Goal: Navigation & Orientation: Find specific page/section

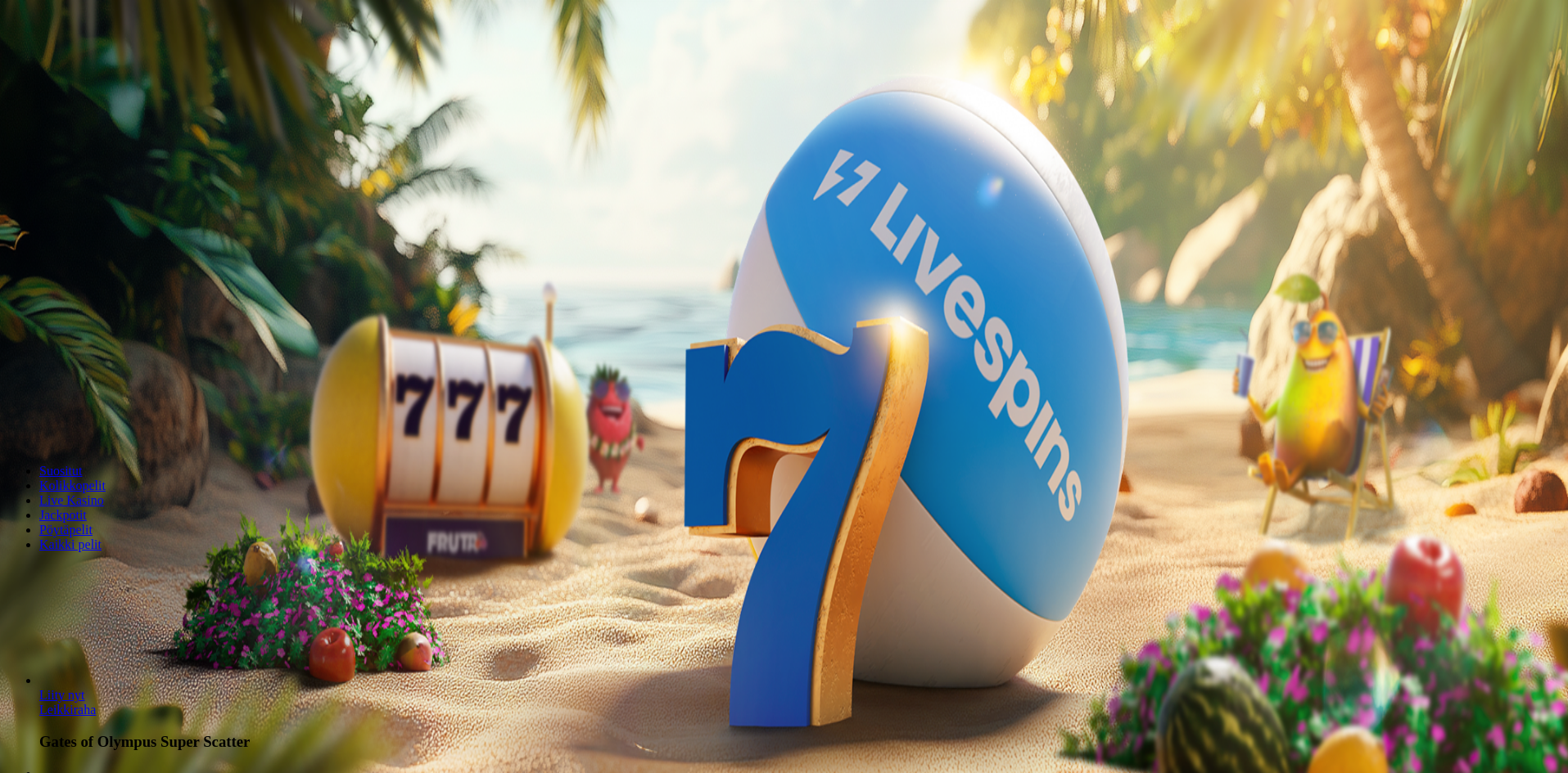
drag, startPoint x: 119, startPoint y: 185, endPoint x: 132, endPoint y: 184, distance: 13.0
click at [120, 68] on button "Kirjaudu" at bounding box center [113, 60] width 53 height 18
click at [138, 68] on button "Kirjaudu" at bounding box center [113, 60] width 53 height 18
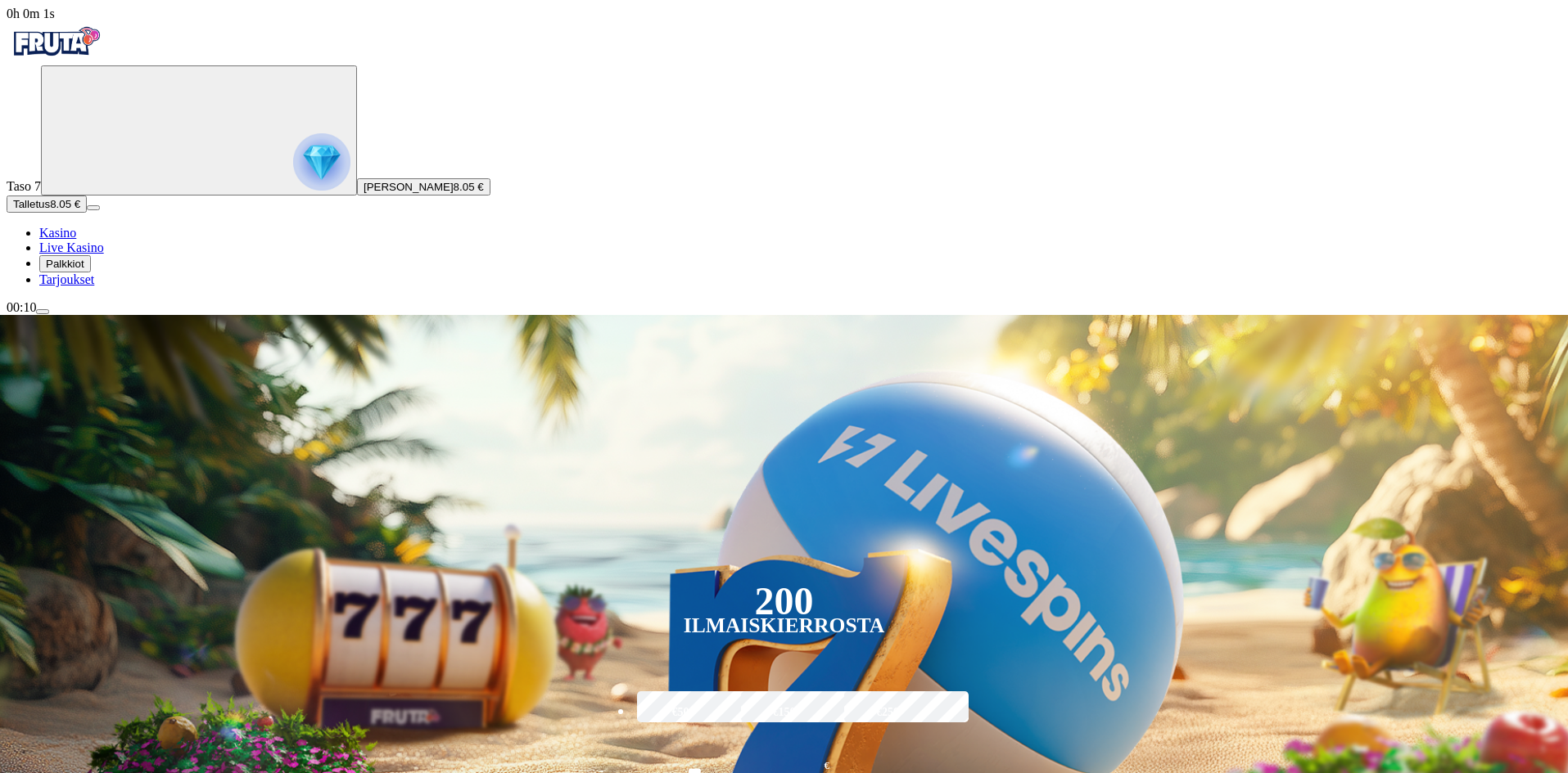
click at [99, 195] on div "Taso 7 Lassi [PERSON_NAME] 8.05 €" at bounding box center [783, 130] width 1555 height 130
click at [293, 191] on img "Primary" at bounding box center [321, 161] width 57 height 57
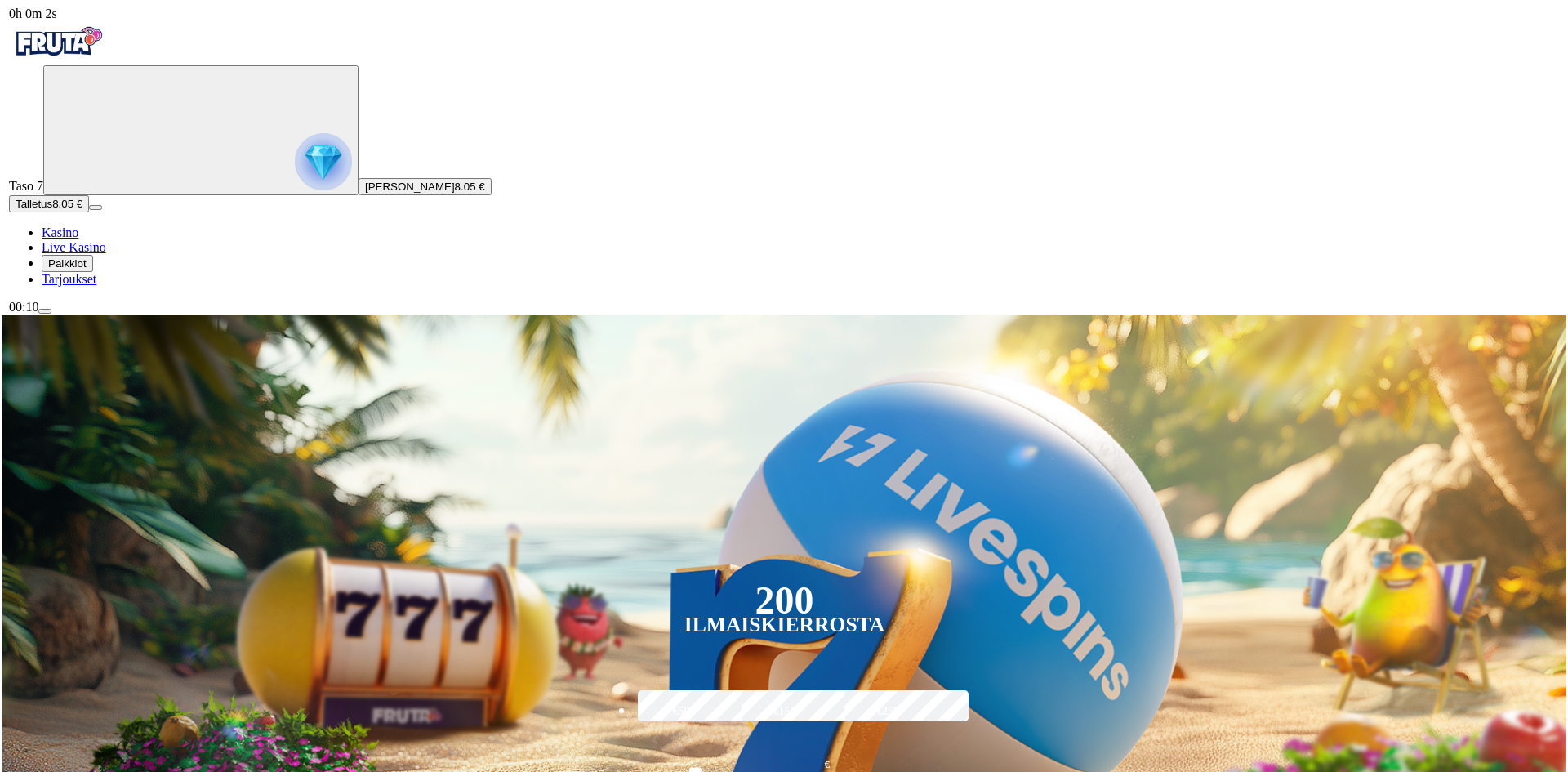
scroll to position [880, 0]
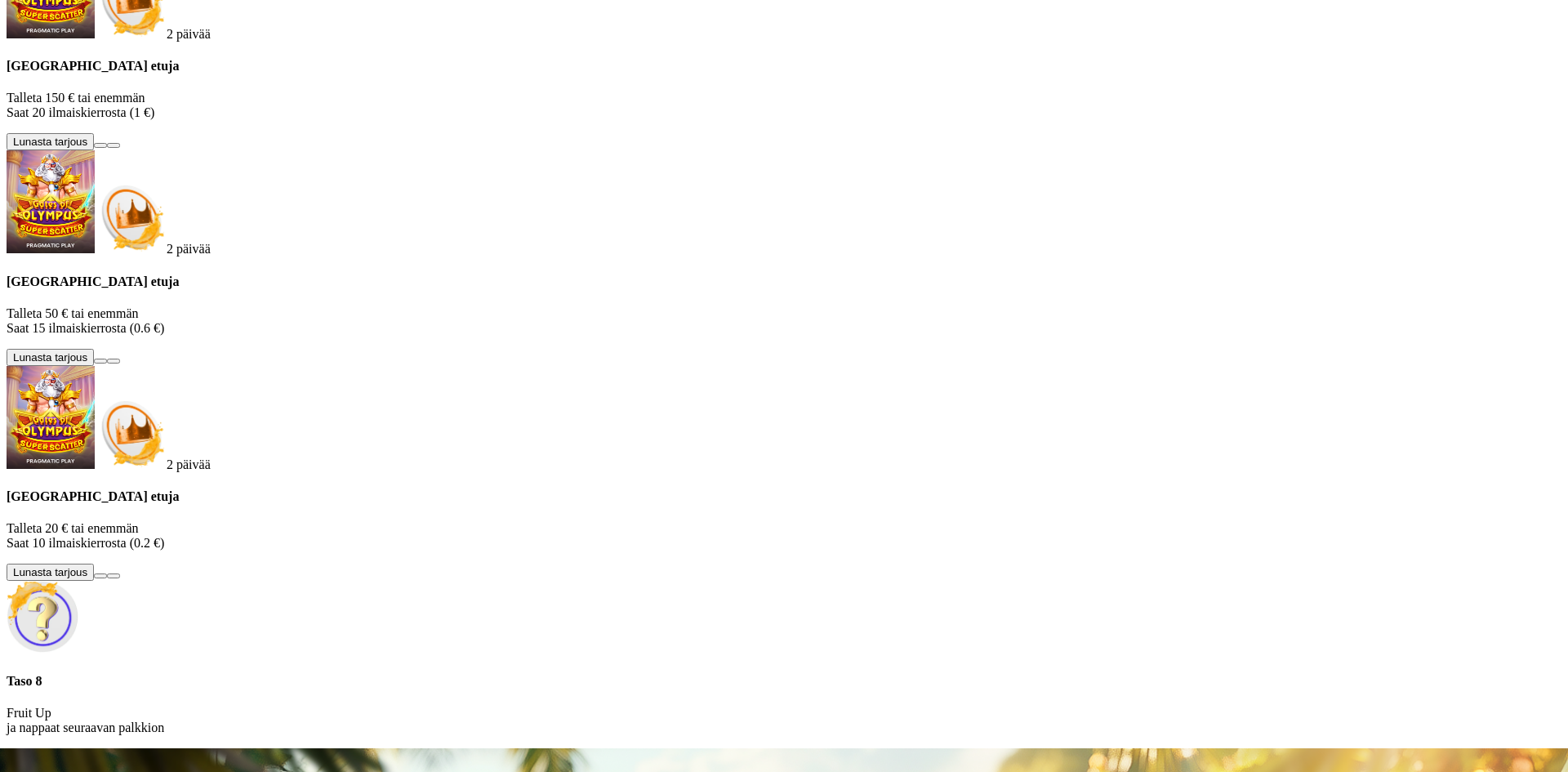
drag, startPoint x: 336, startPoint y: 146, endPoint x: 360, endPoint y: 155, distance: 25.6
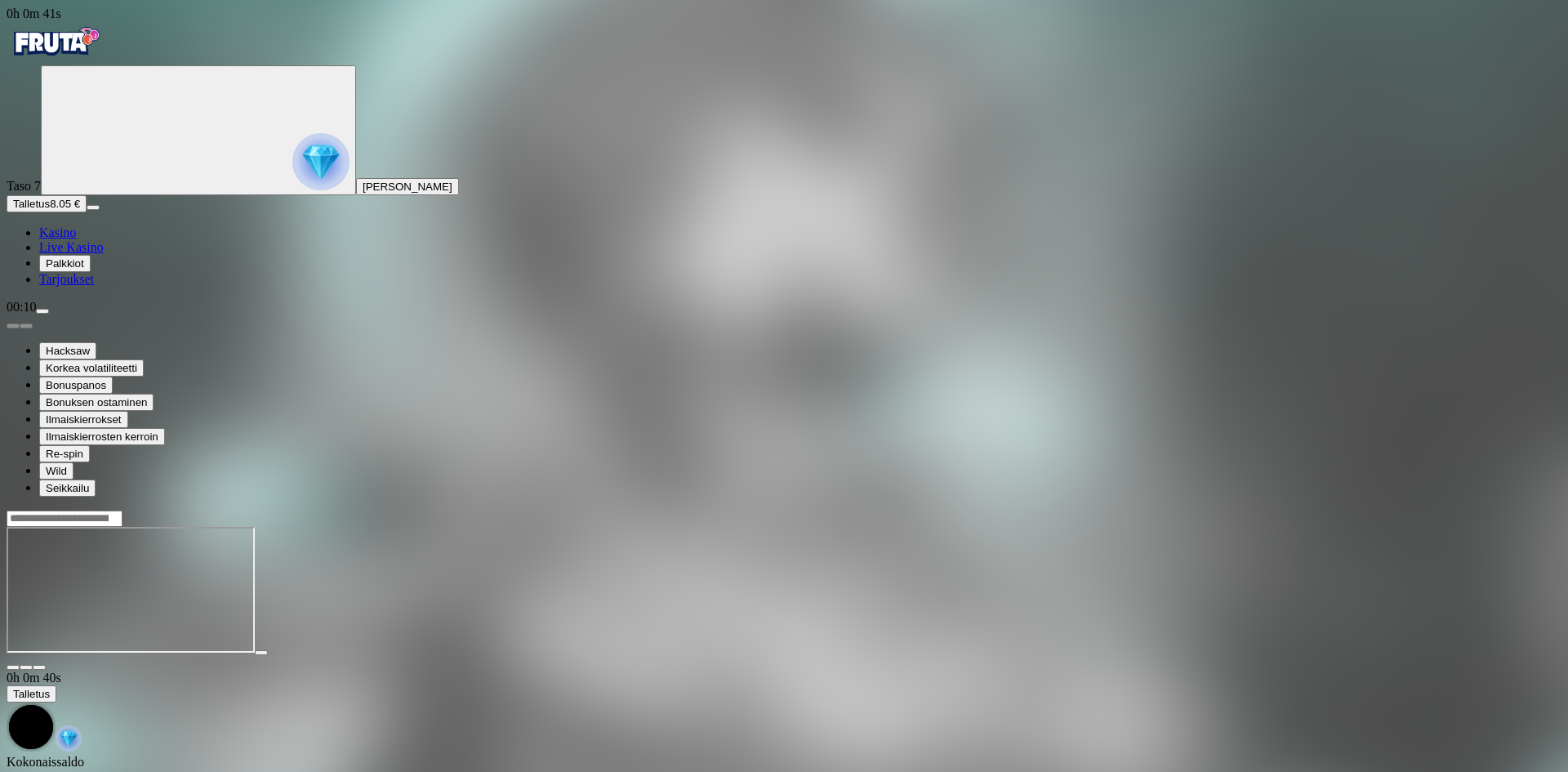
click at [293, 191] on img "Primary" at bounding box center [321, 161] width 57 height 57
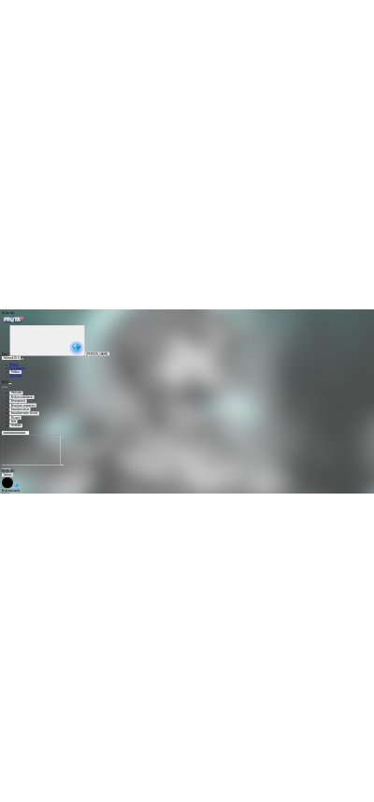
scroll to position [129, 0]
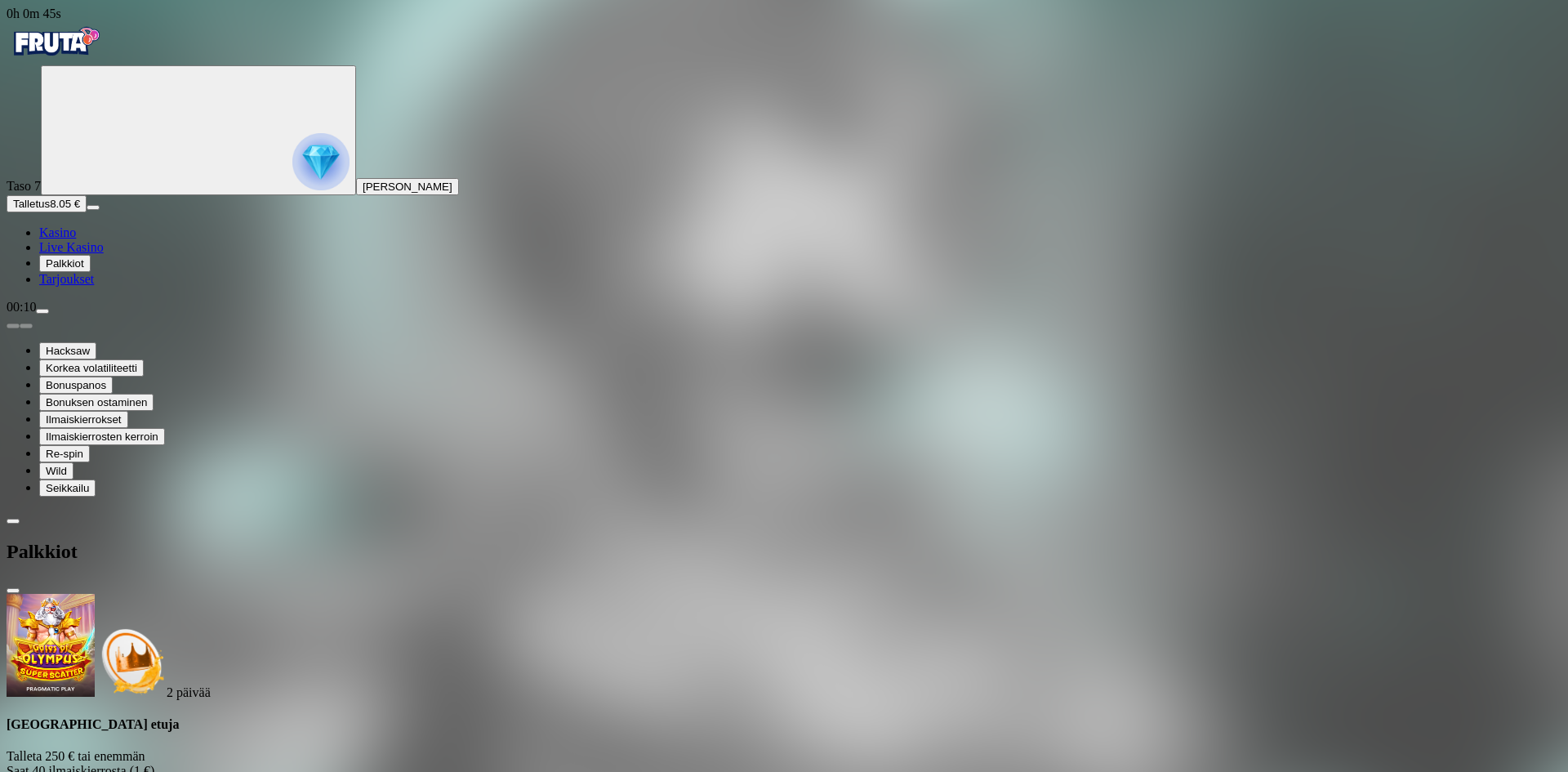
click at [86, 62] on img "Primary" at bounding box center [55, 41] width 98 height 41
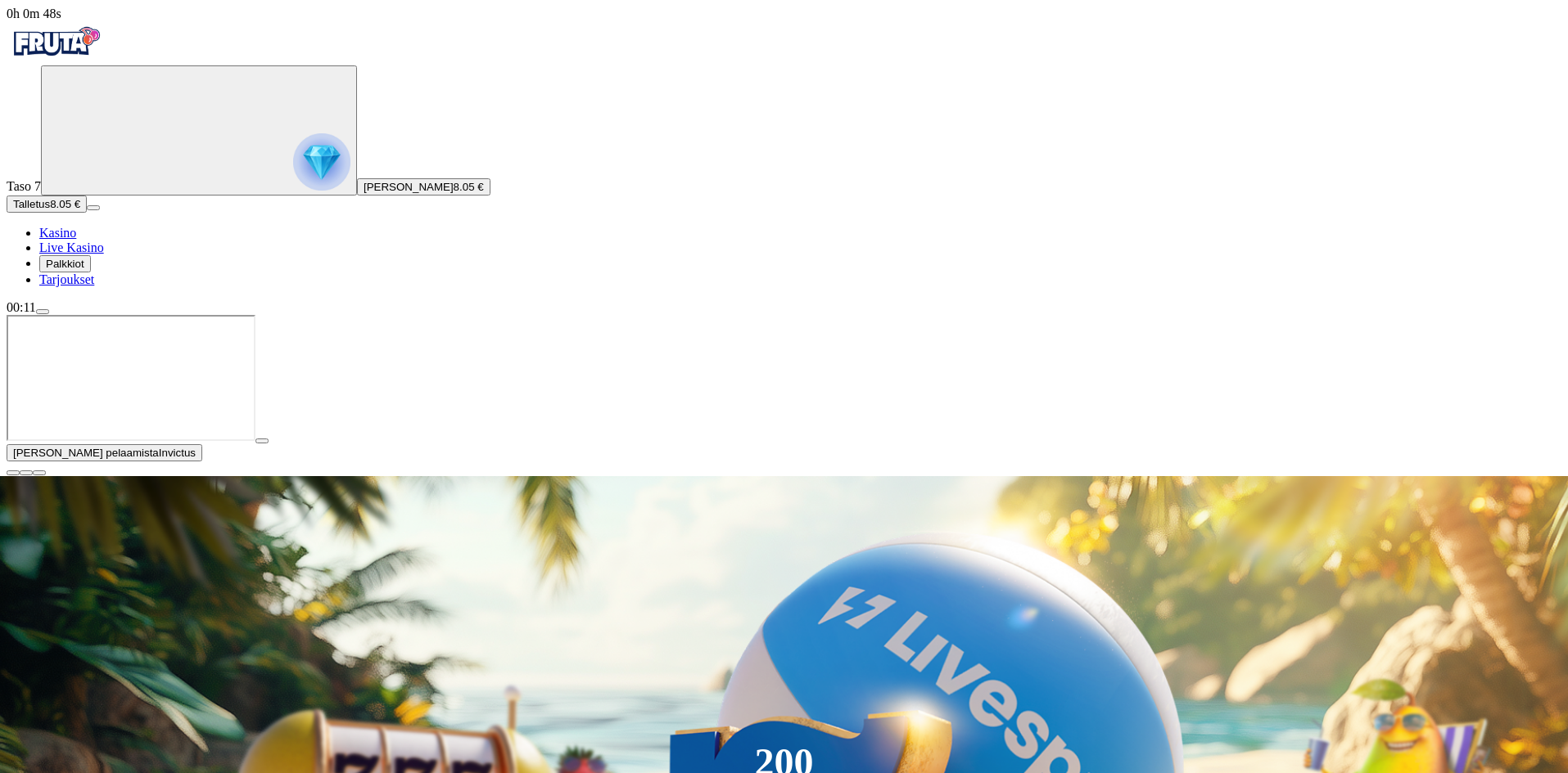
click at [19, 475] on button "button" at bounding box center [12, 473] width 13 height 5
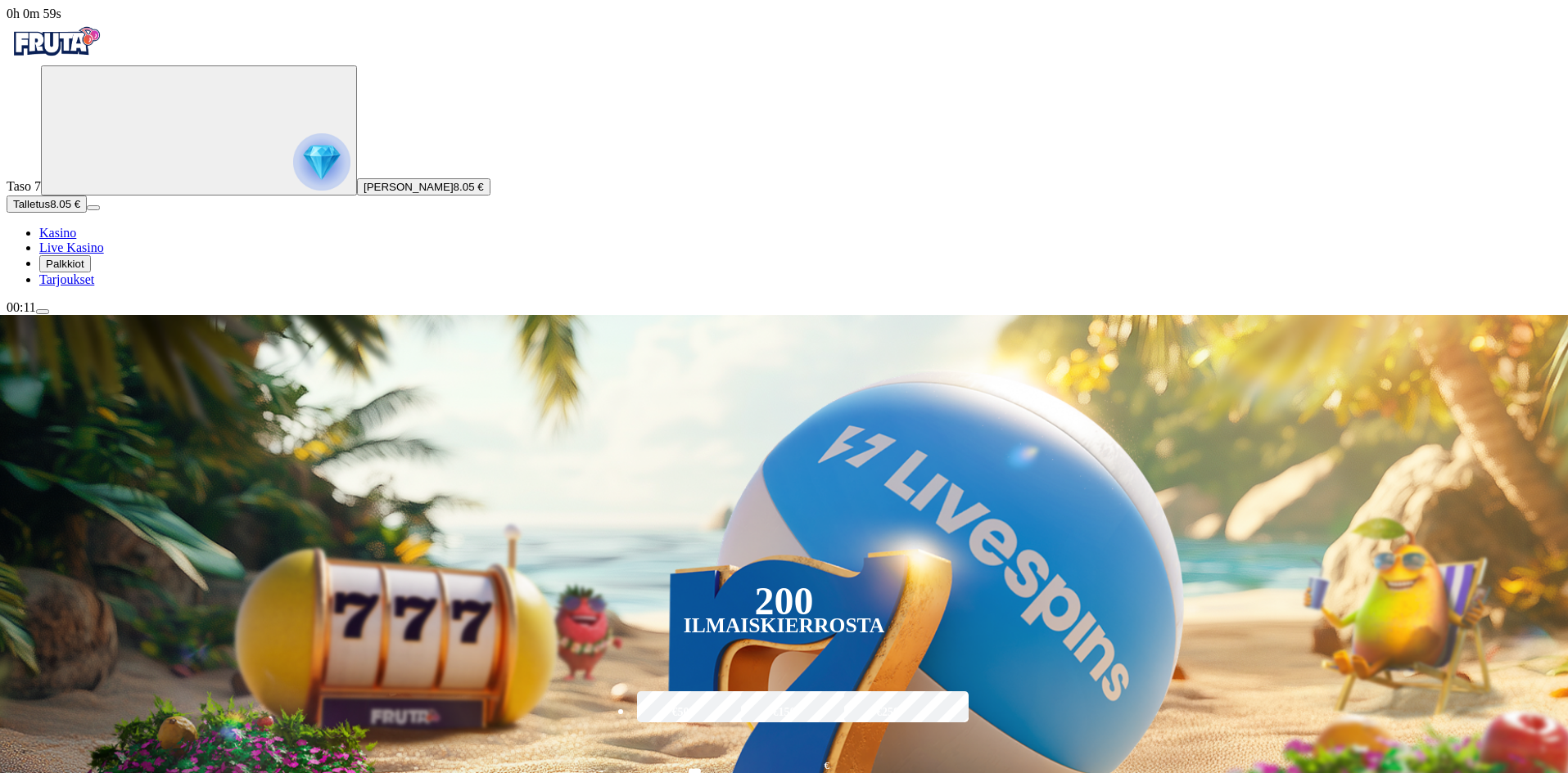
click at [105, 55] on img "Primary" at bounding box center [55, 41] width 98 height 41
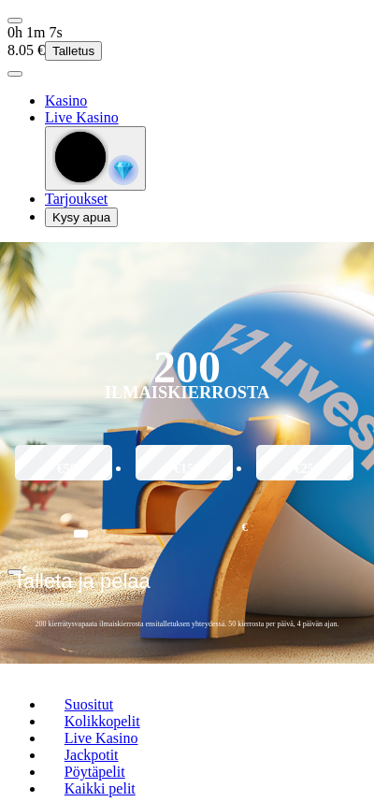
click at [15, 21] on span "menu icon" at bounding box center [15, 21] width 0 height 0
